Goal: Book appointment/travel/reservation

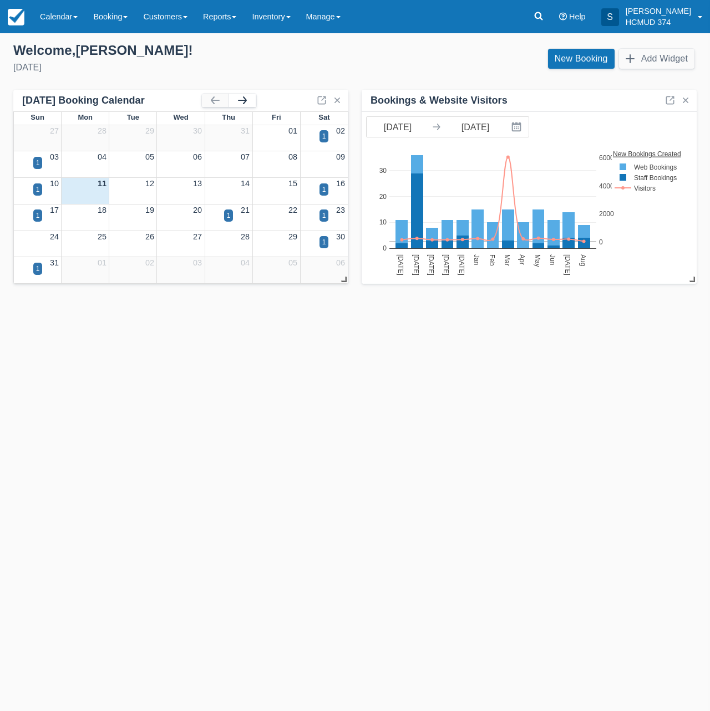
click at [233, 99] on button "button" at bounding box center [242, 100] width 27 height 13
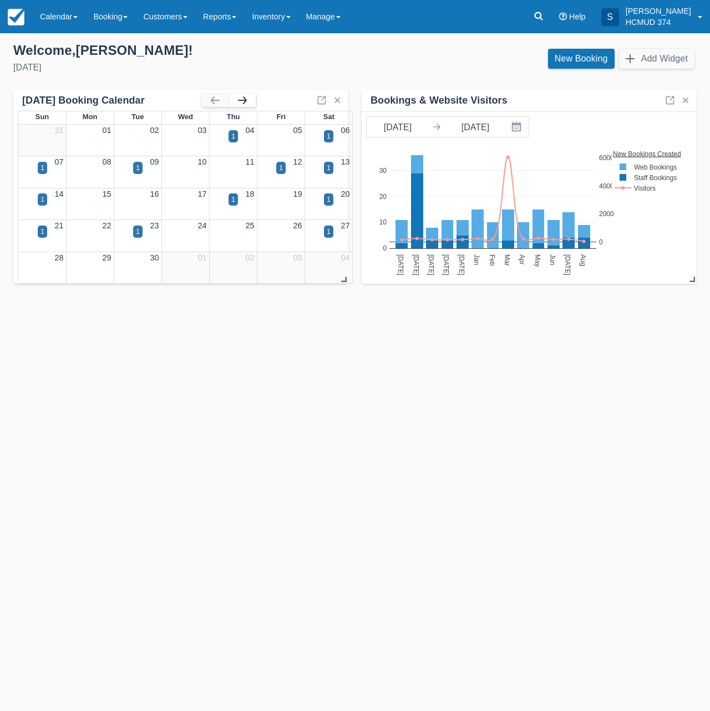
click at [237, 99] on button "button" at bounding box center [242, 100] width 27 height 13
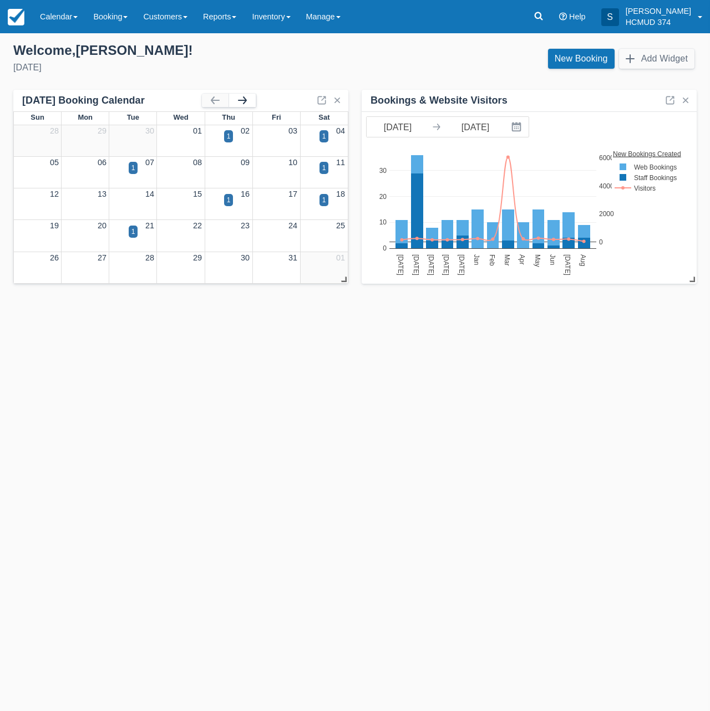
click at [242, 100] on button "button" at bounding box center [242, 100] width 27 height 13
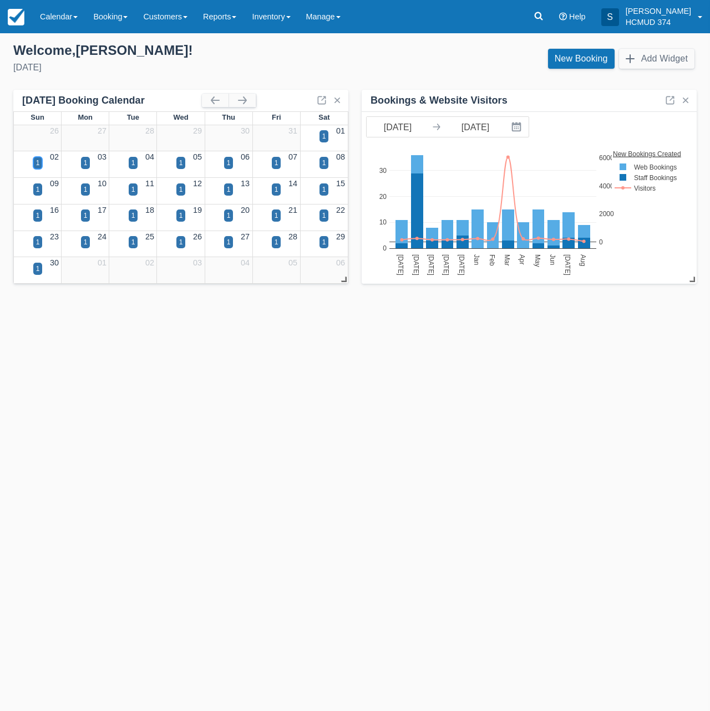
click at [34, 160] on div "1" at bounding box center [37, 163] width 9 height 12
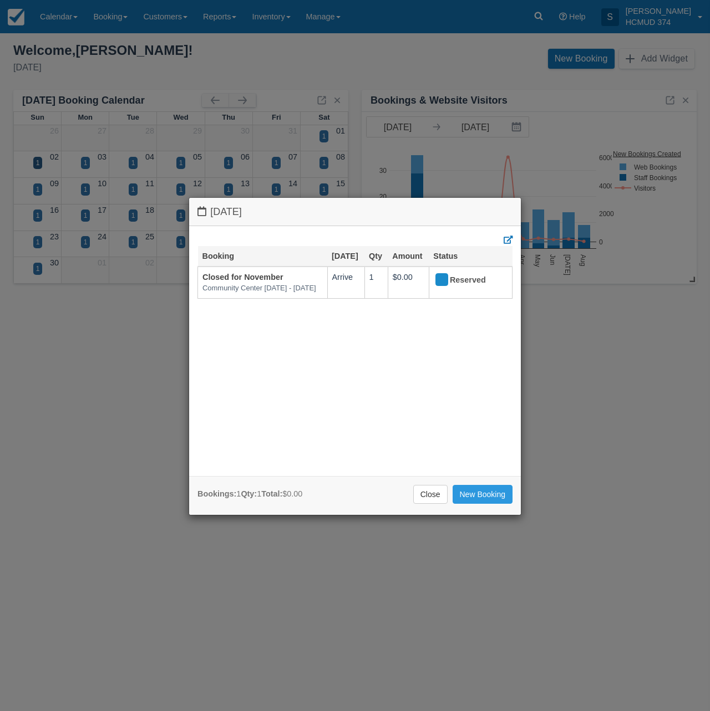
click at [577, 354] on div "[DATE] Booking [DATE] Qty Amount Status Closed for November Community Center [D…" at bounding box center [355, 355] width 710 height 711
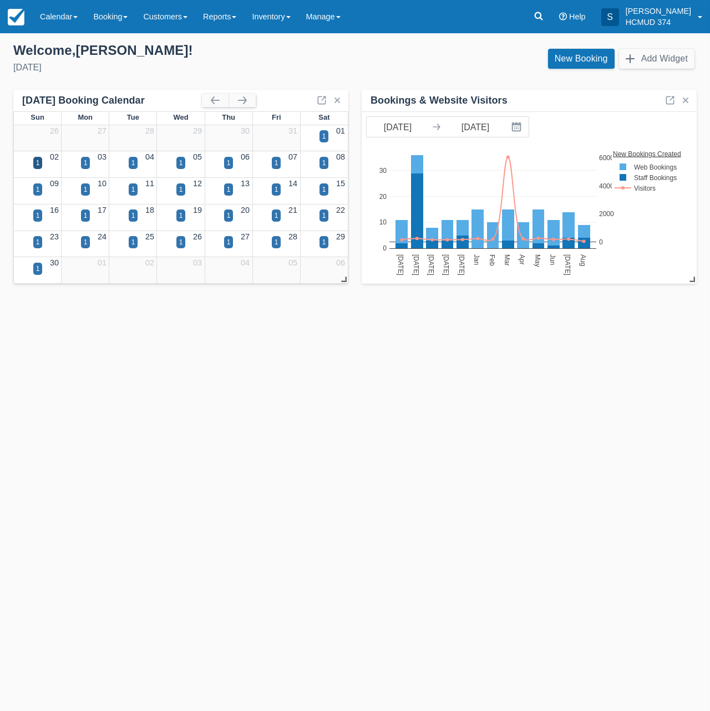
click at [157, 365] on div "Templates help to speed up your product set-up, so you can start taking booking…" at bounding box center [355, 372] width 710 height 678
click at [91, 409] on div "Templates help to speed up your product set-up, so you can start taking booking…" at bounding box center [355, 372] width 710 height 678
click at [344, 356] on div "Templates help to speed up your product set-up, so you can start taking booking…" at bounding box center [355, 372] width 710 height 678
click at [124, 373] on div "Templates help to speed up your product set-up, so you can start taking booking…" at bounding box center [355, 372] width 710 height 678
drag, startPoint x: 34, startPoint y: 161, endPoint x: 104, endPoint y: 162, distance: 69.3
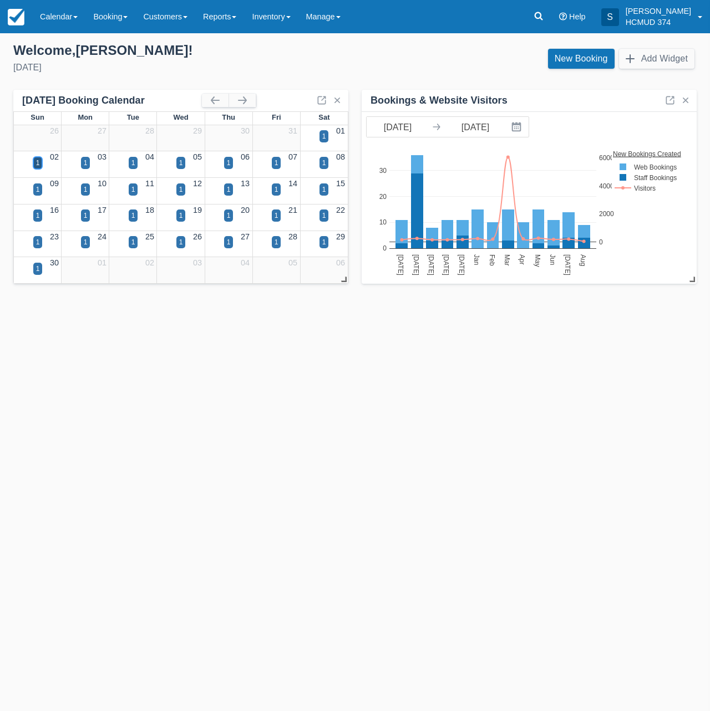
click at [34, 161] on div "1" at bounding box center [37, 163] width 9 height 12
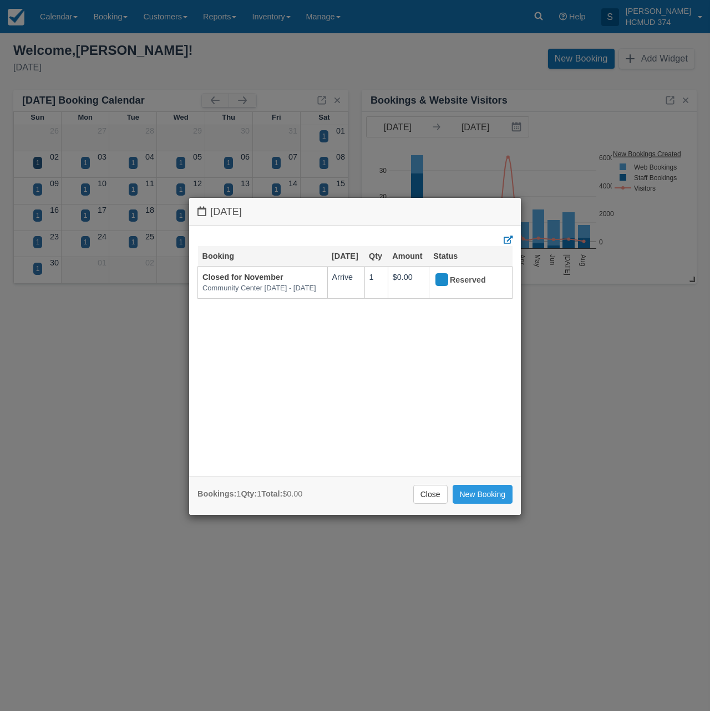
drag, startPoint x: 202, startPoint y: 124, endPoint x: 310, endPoint y: 120, distance: 108.7
click at [202, 124] on div "[DATE] Booking [DATE] Qty Amount Status Closed for November Community Center [D…" at bounding box center [355, 355] width 710 height 711
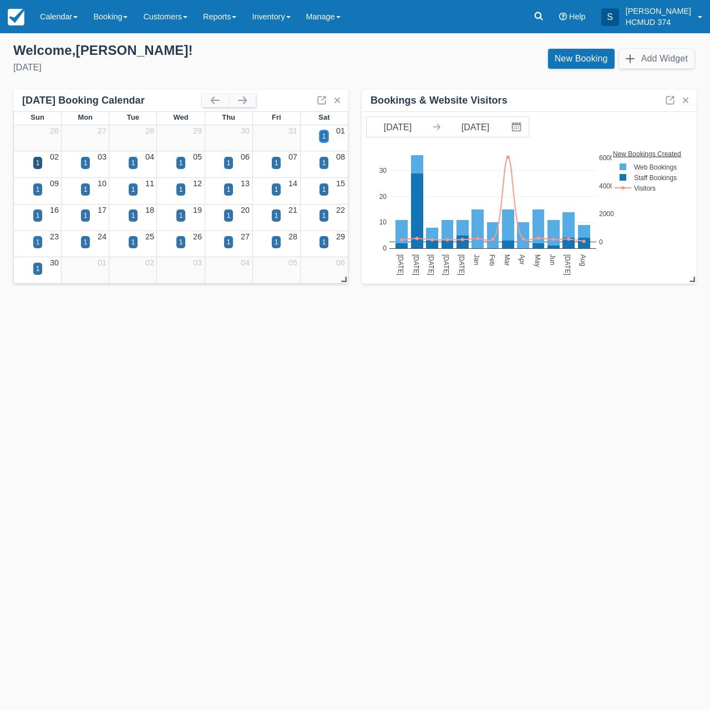
click at [326, 132] on div "1" at bounding box center [323, 136] width 9 height 12
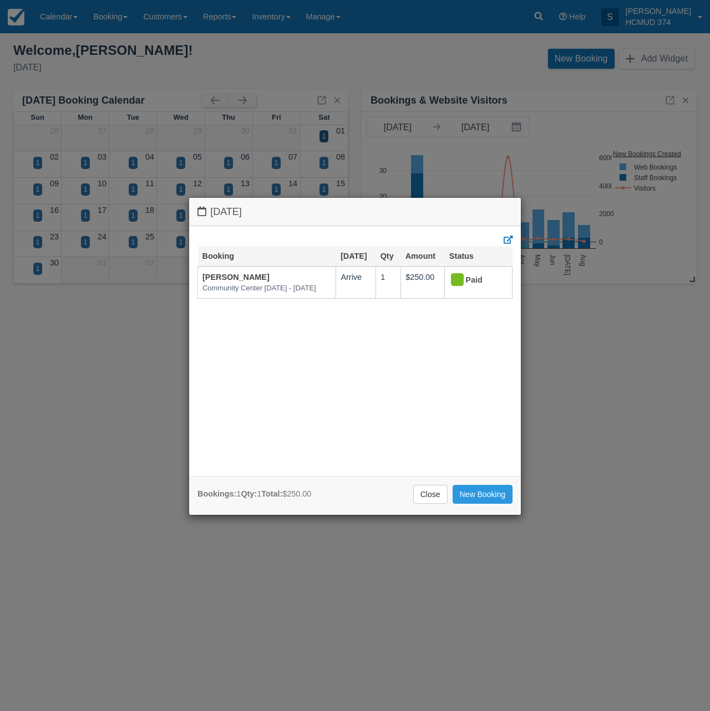
click at [95, 183] on div "[DATE] Booking [DATE] Qty Amount Status [PERSON_NAME][GEOGRAPHIC_DATA] [DATE] -…" at bounding box center [355, 355] width 710 height 711
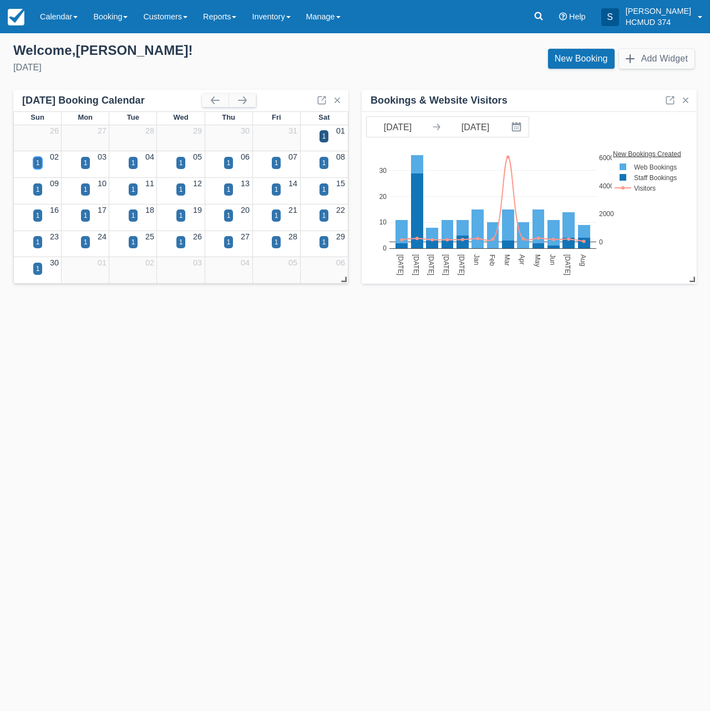
click at [40, 164] on div "1" at bounding box center [37, 163] width 9 height 12
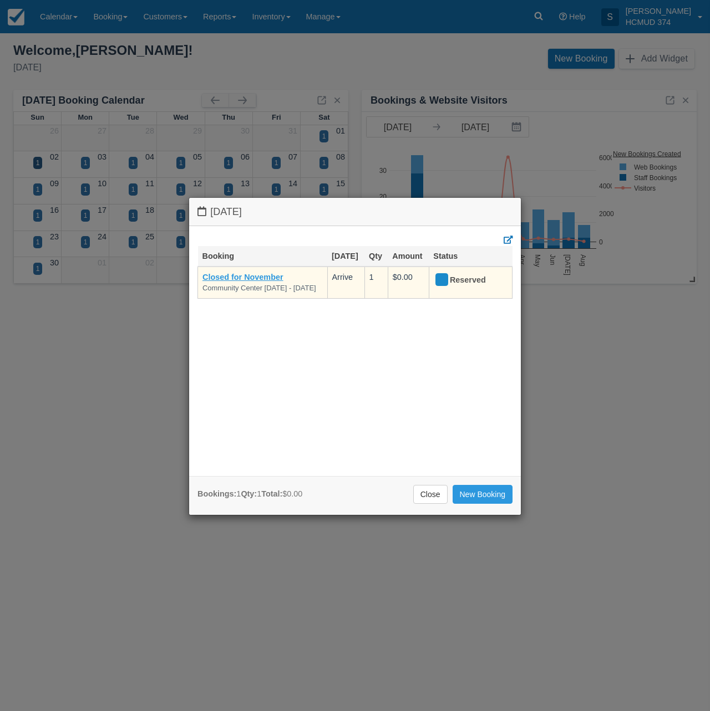
click at [258, 277] on link "Closed for November" at bounding box center [242, 277] width 81 height 9
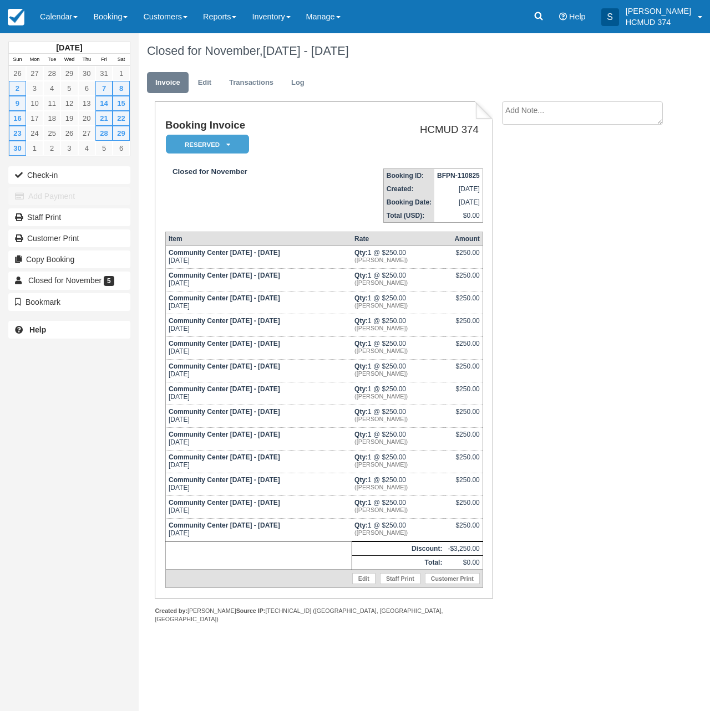
click at [104, 404] on div "November 2025 Sun Mon Tue Wed Thu Fri Sat 26 27 28 29 30 31 1 2 3 4 5 6 7 8 9 1…" at bounding box center [69, 355] width 139 height 711
click at [121, 73] on link "1" at bounding box center [121, 73] width 17 height 15
click at [83, 432] on div "November 2025 Sun Mon Tue Wed Thu Fri Sat 26 27 28 29 30 31 1 2 3 4 5 6 7 8 9 1…" at bounding box center [69, 355] width 139 height 711
